Goal: Transaction & Acquisition: Subscribe to service/newsletter

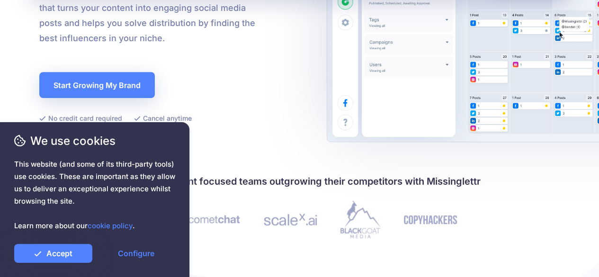
scroll to position [254, 0]
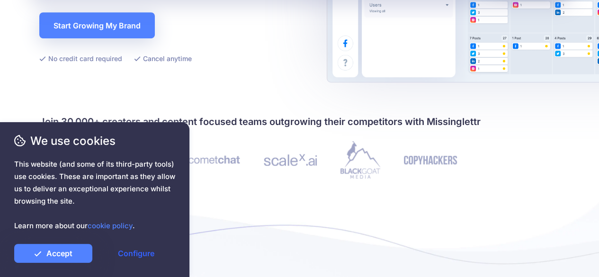
click at [136, 255] on link "Configure" at bounding box center [136, 253] width 78 height 19
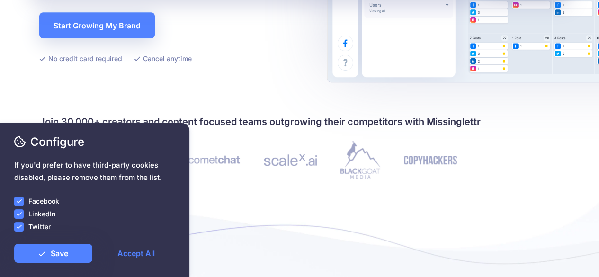
click at [15, 201] on ins at bounding box center [18, 201] width 9 height 9
click at [19, 218] on ins at bounding box center [18, 213] width 9 height 9
click at [19, 228] on ins at bounding box center [18, 226] width 9 height 9
click at [77, 252] on link "Save" at bounding box center [53, 253] width 78 height 19
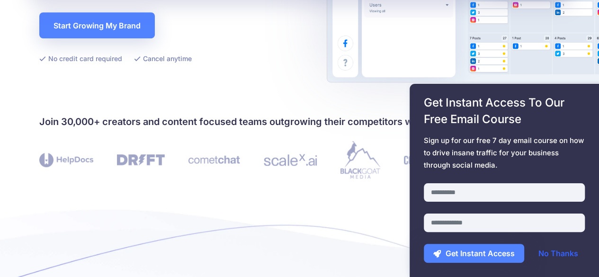
click at [560, 253] on link "No Thanks" at bounding box center [558, 253] width 59 height 19
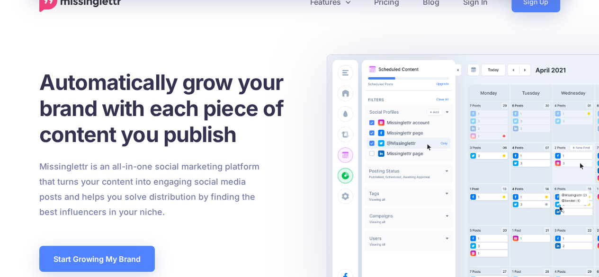
scroll to position [0, 0]
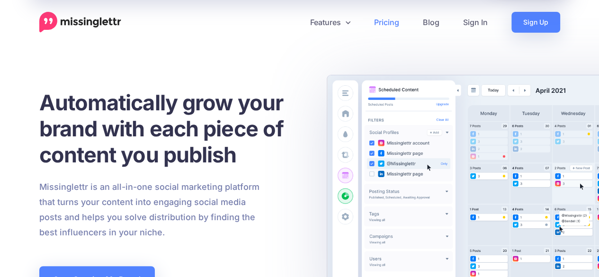
click at [392, 25] on link "Pricing" at bounding box center [386, 22] width 49 height 21
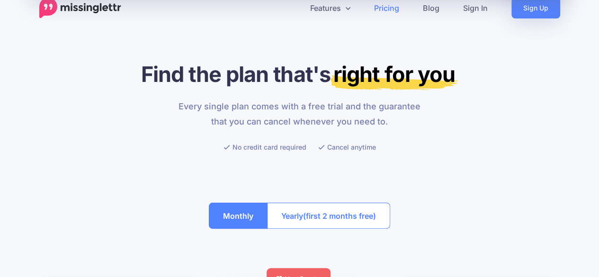
scroll to position [5, 0]
